Goal: Task Accomplishment & Management: Complete application form

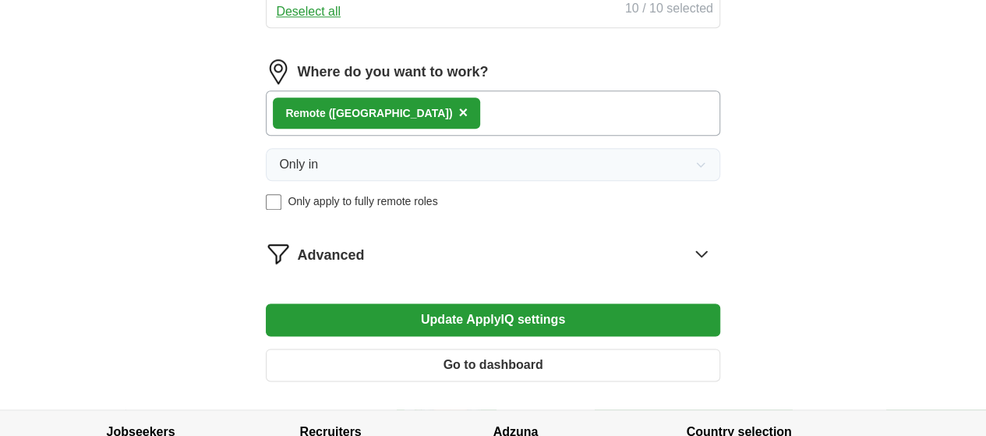
scroll to position [858, 0]
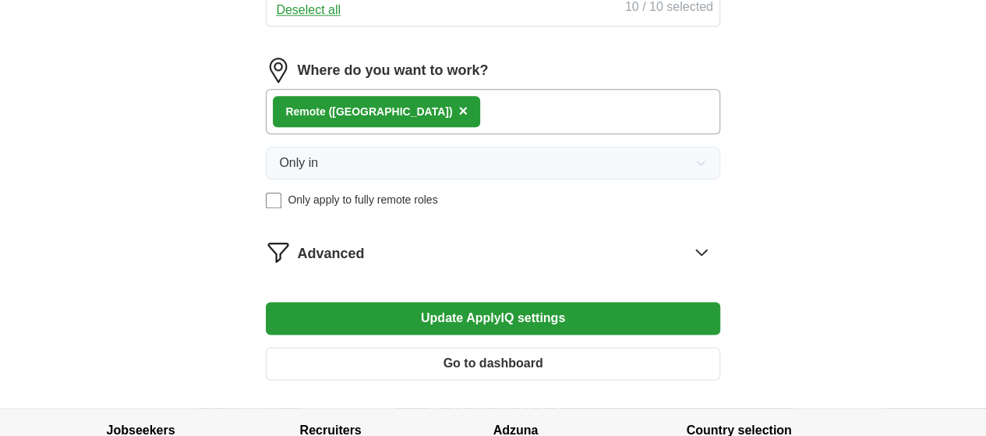
click at [459, 119] on span "×" at bounding box center [463, 110] width 9 height 17
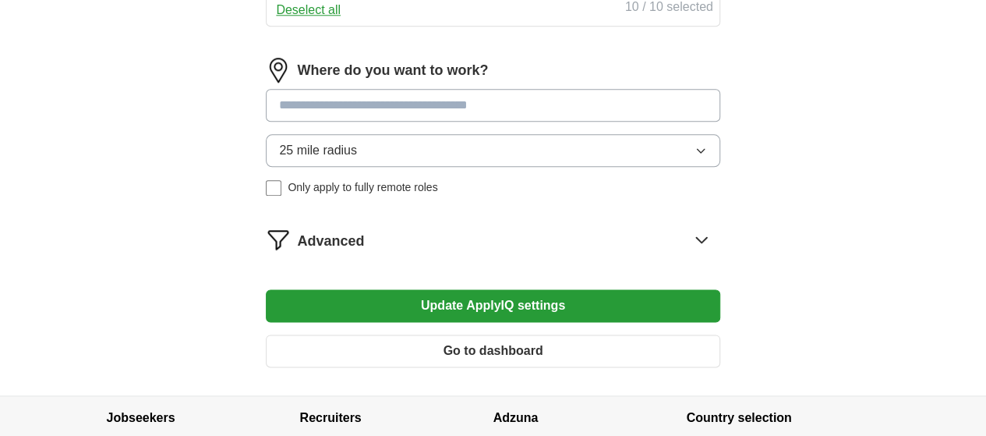
click at [420, 122] on input at bounding box center [493, 105] width 454 height 33
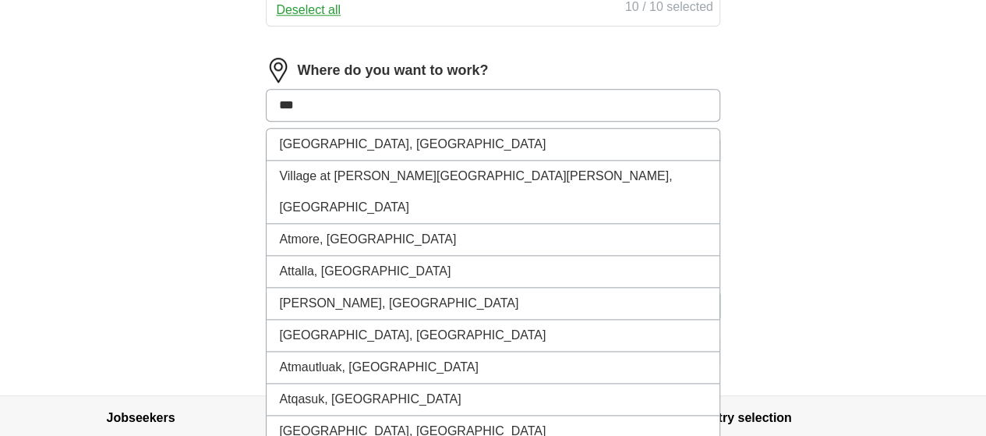
type input "**"
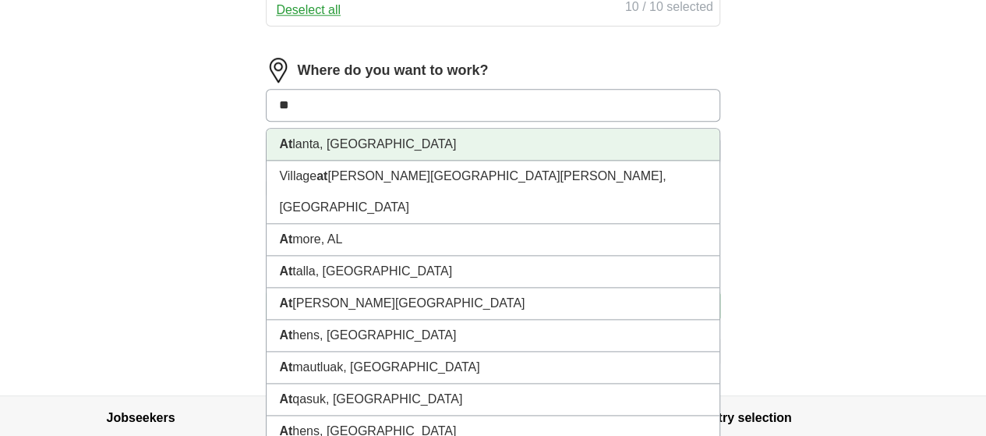
click at [363, 161] on li "At lanta, GA" at bounding box center [493, 145] width 452 height 32
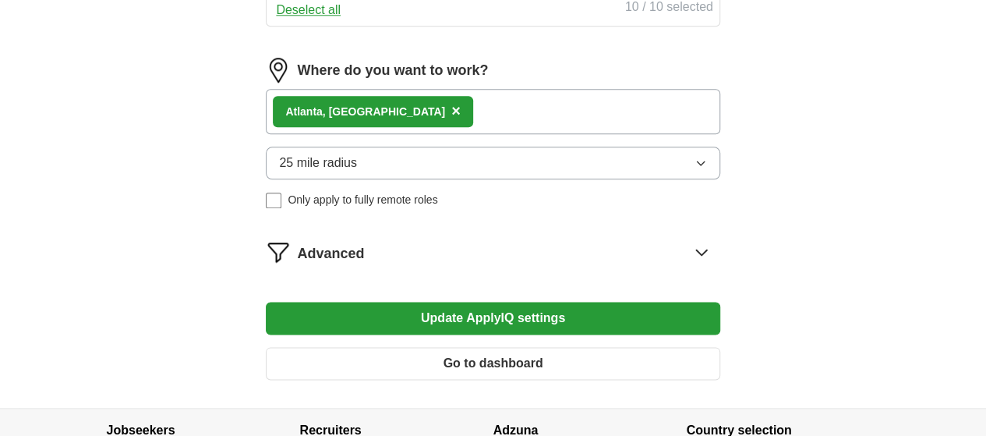
click at [452, 119] on span "×" at bounding box center [456, 110] width 9 height 17
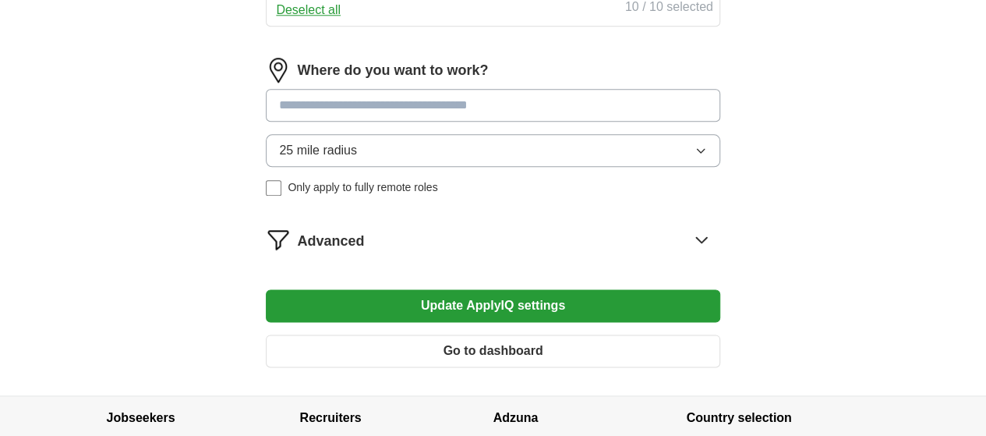
click at [395, 122] on input at bounding box center [493, 105] width 454 height 33
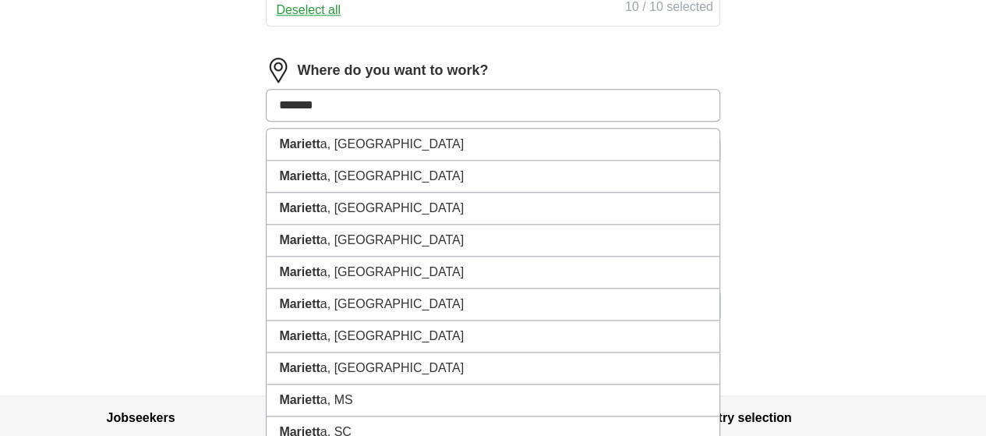
type input "********"
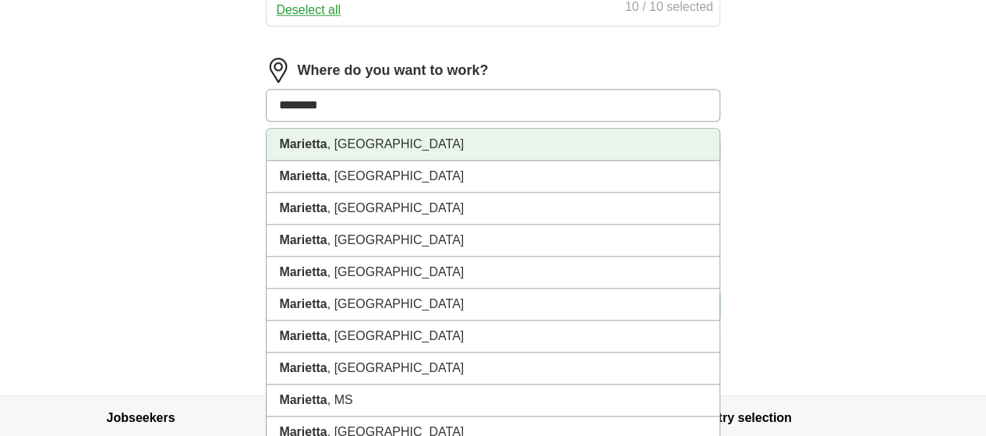
click at [377, 161] on li "Marietta , GA" at bounding box center [493, 145] width 452 height 32
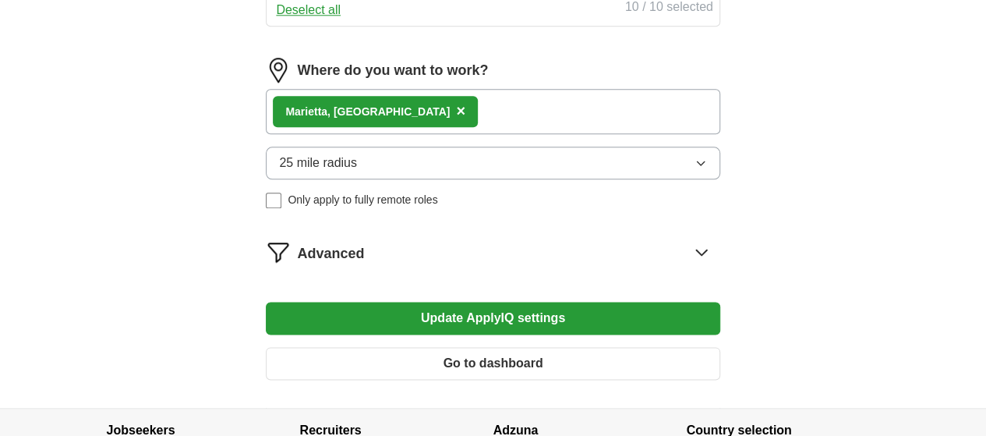
click at [466, 335] on button "Update ApplyIQ settings" at bounding box center [493, 318] width 454 height 33
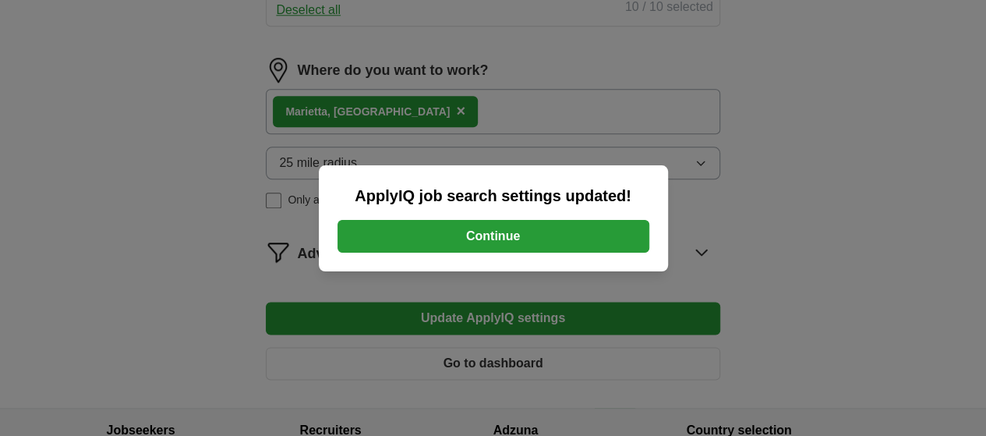
click at [491, 239] on button "Continue" at bounding box center [494, 236] width 312 height 33
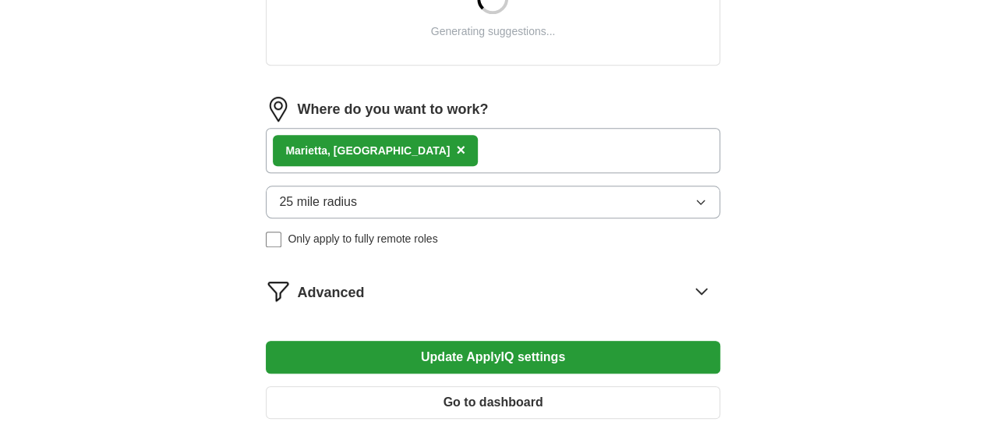
scroll to position [819, 0]
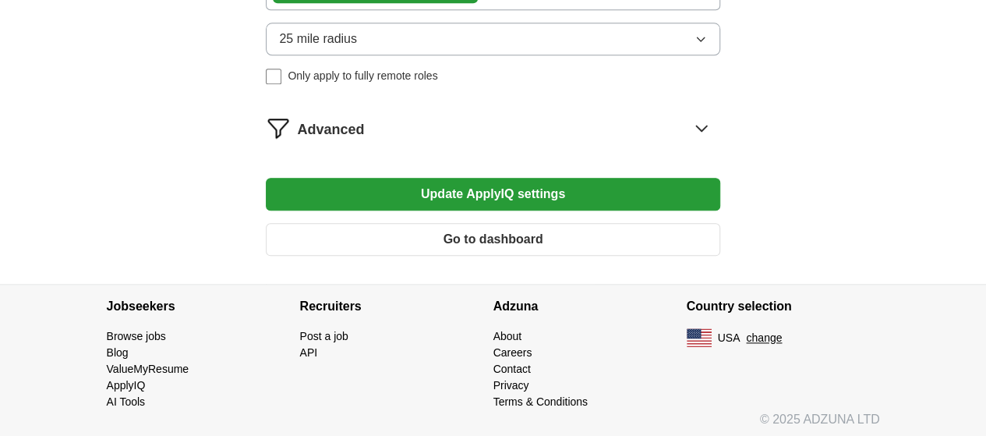
click at [473, 194] on button "Update ApplyIQ settings" at bounding box center [493, 194] width 454 height 33
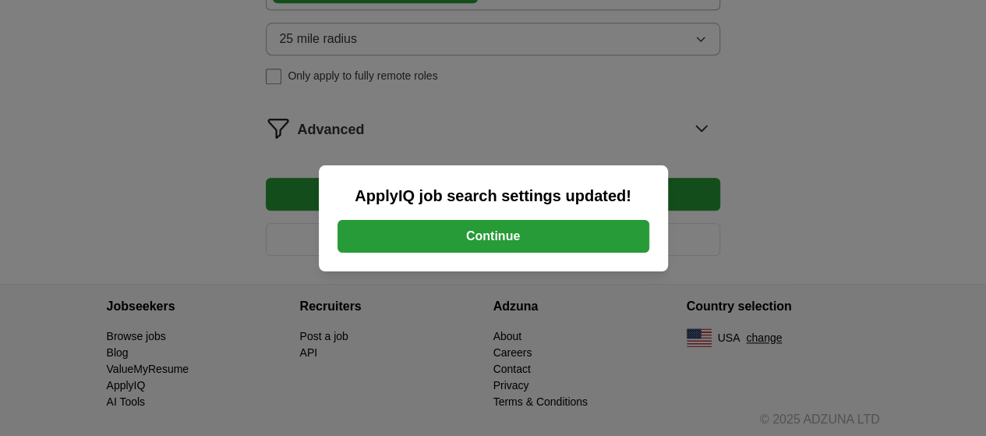
scroll to position [1020, 0]
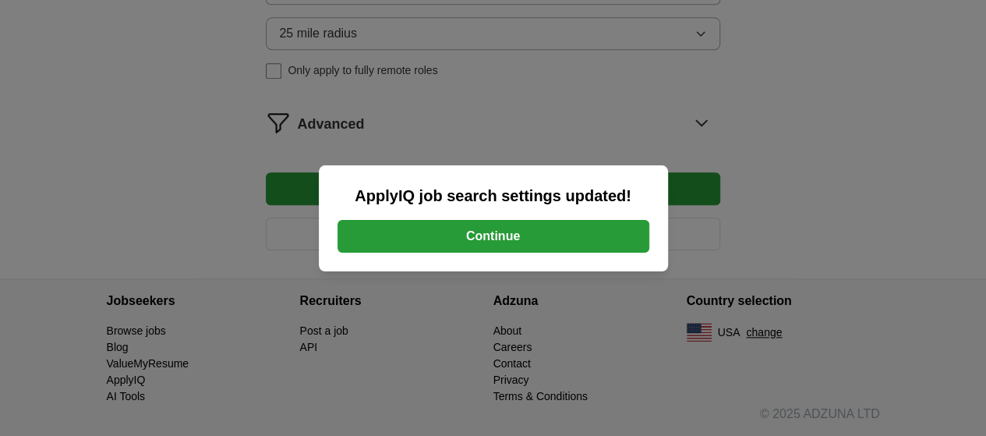
click at [501, 240] on button "Continue" at bounding box center [494, 236] width 312 height 33
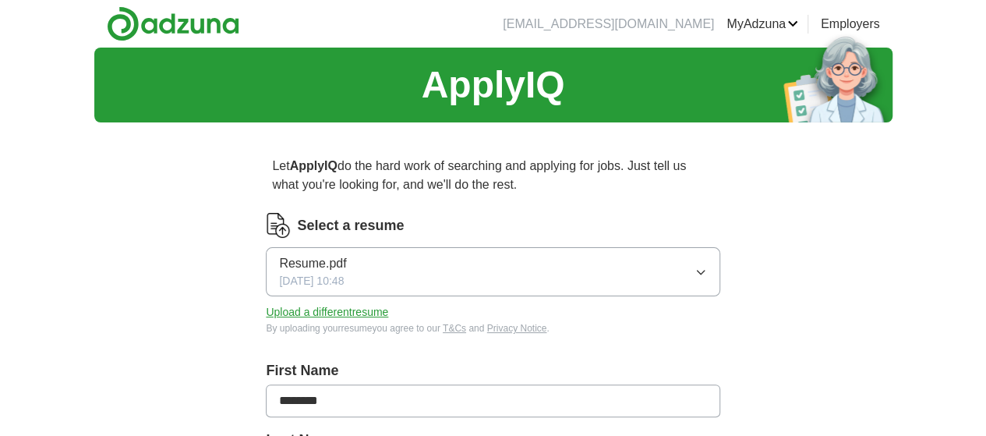
click at [695, 269] on icon "button" at bounding box center [701, 272] width 12 height 12
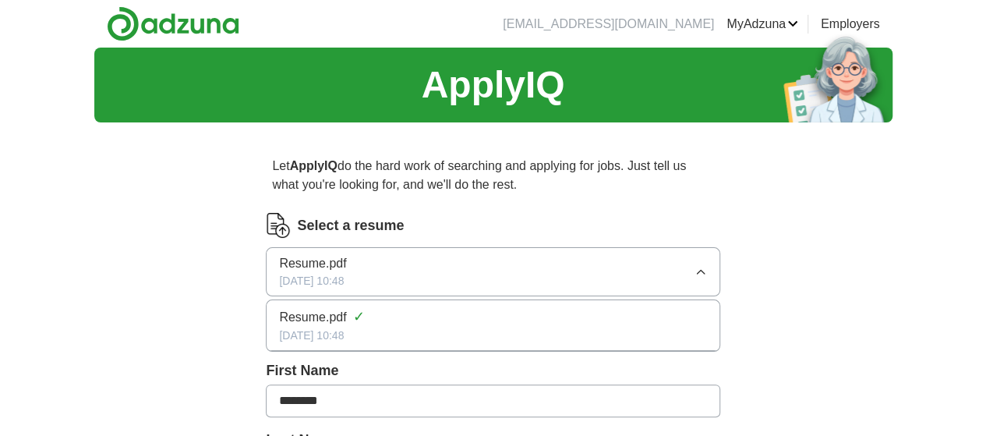
click at [593, 266] on button "Resume.pdf [DATE] 10:48" at bounding box center [493, 271] width 454 height 49
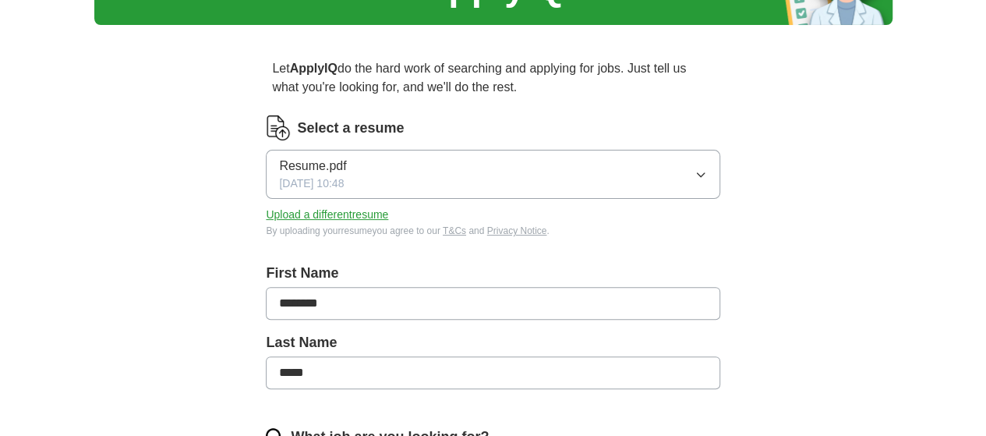
scroll to position [156, 0]
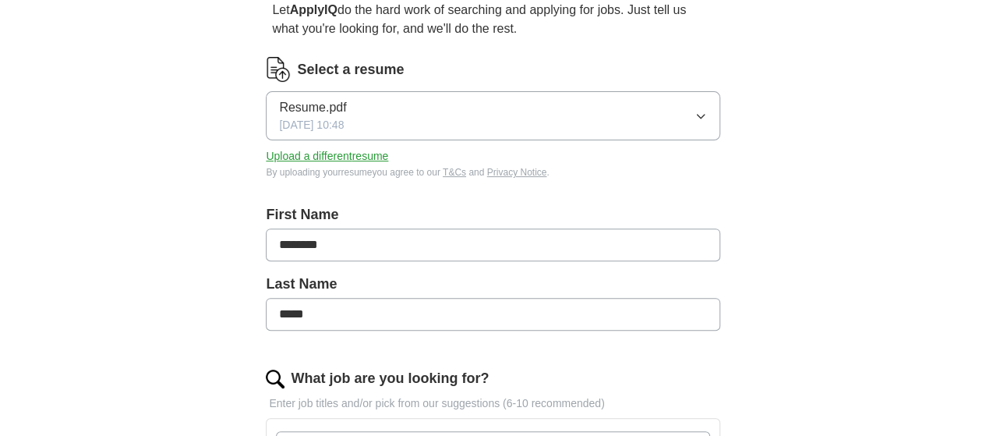
click at [346, 111] on span "Resume.pdf" at bounding box center [312, 107] width 67 height 19
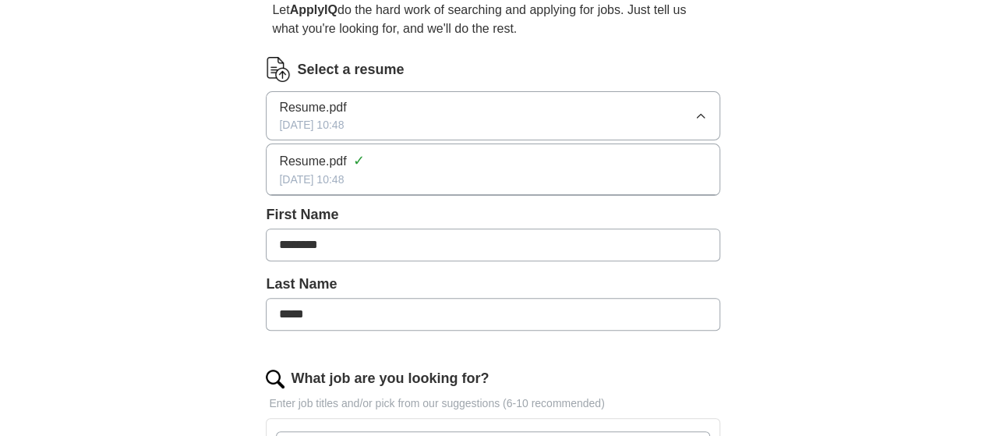
click at [346, 110] on span "Resume.pdf" at bounding box center [312, 107] width 67 height 19
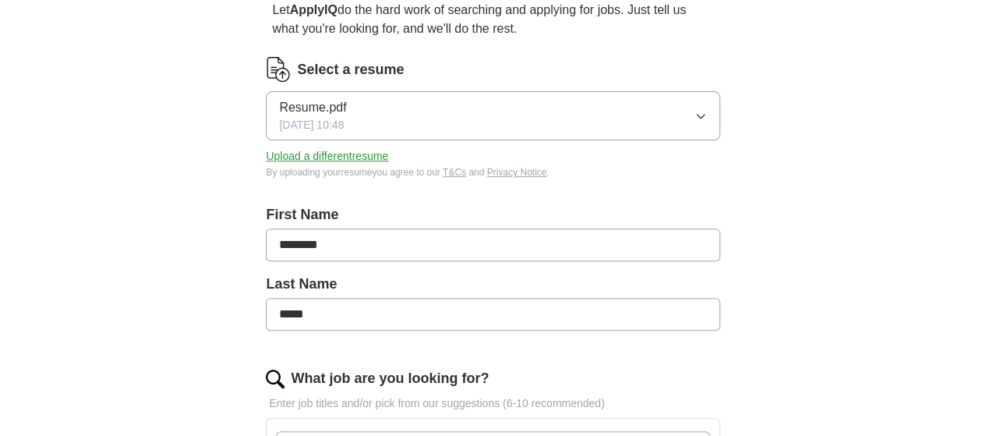
click at [358, 159] on button "Upload a different resume" at bounding box center [327, 156] width 122 height 16
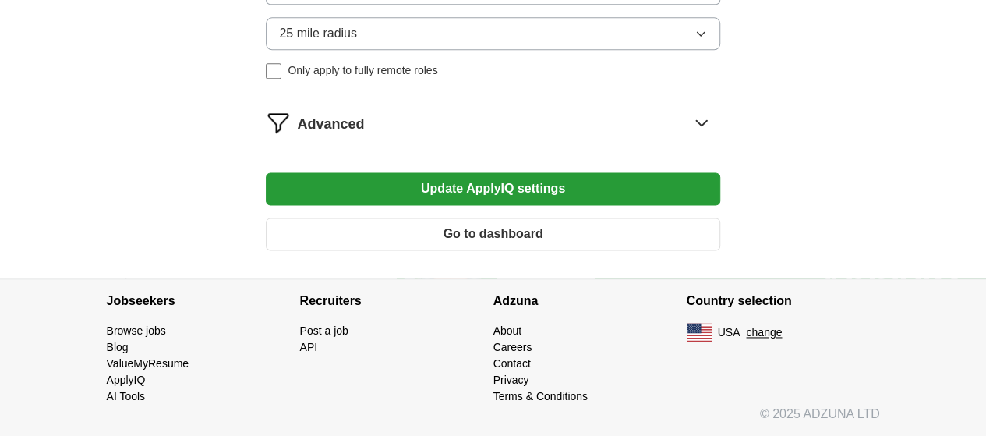
scroll to position [1058, 0]
click at [543, 197] on button "Update ApplyIQ settings" at bounding box center [493, 188] width 454 height 33
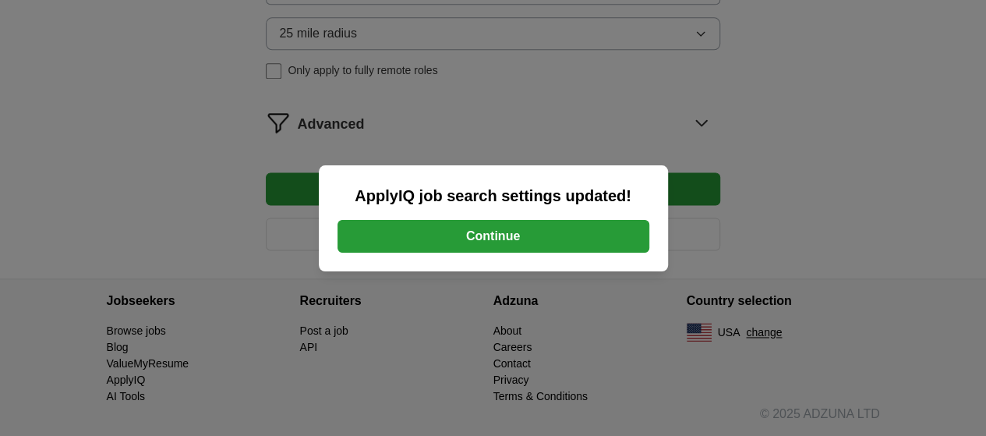
click at [527, 235] on button "Continue" at bounding box center [494, 236] width 312 height 33
